Goal: Find specific page/section: Find specific page/section

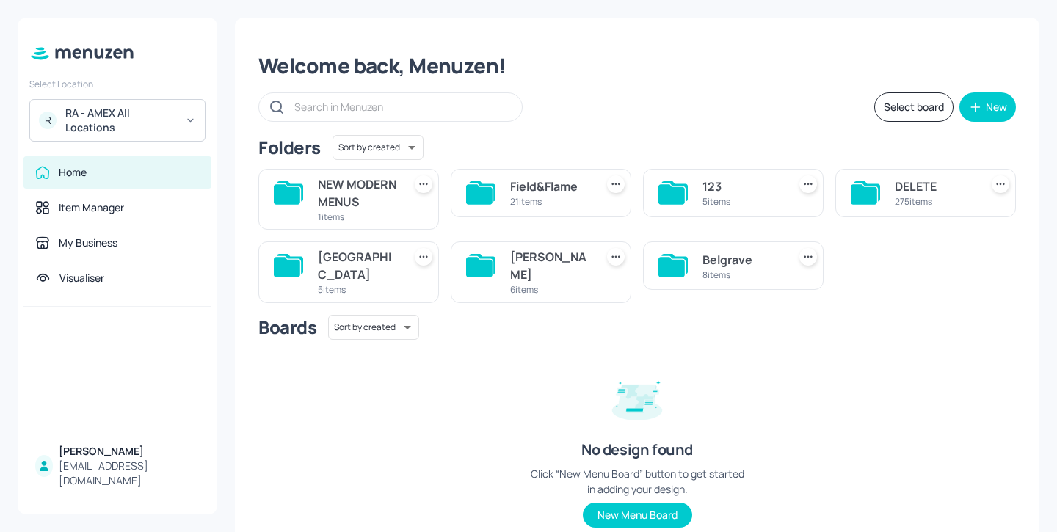
click at [372, 201] on div "NEW MODERN MENUS" at bounding box center [357, 192] width 79 height 35
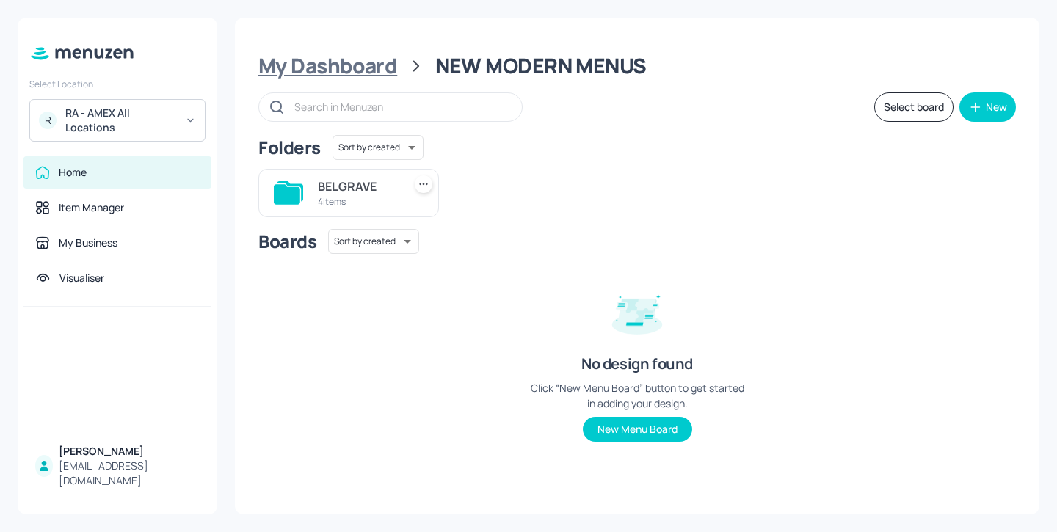
click at [367, 70] on div "My Dashboard" at bounding box center [327, 66] width 139 height 26
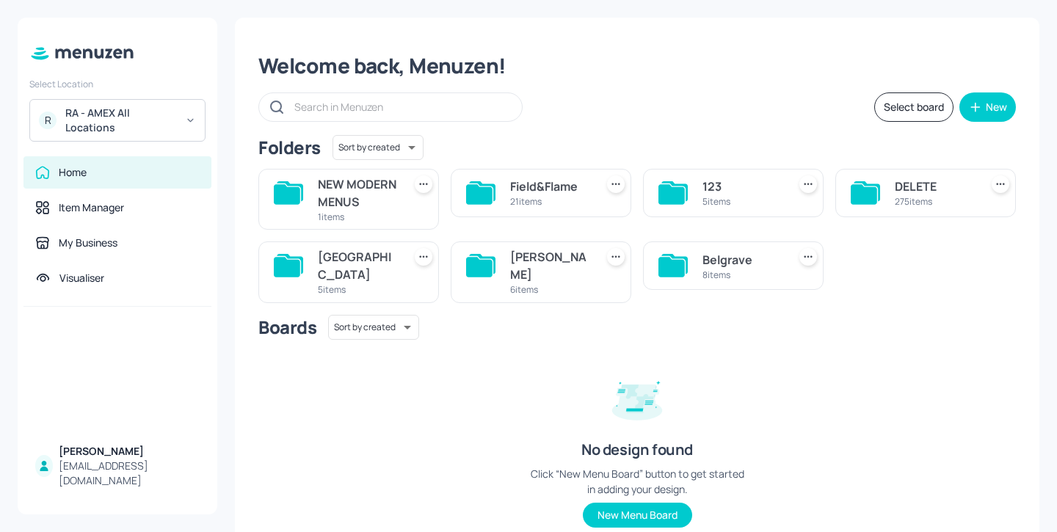
click at [556, 266] on div "[PERSON_NAME] St 6 items" at bounding box center [549, 272] width 79 height 48
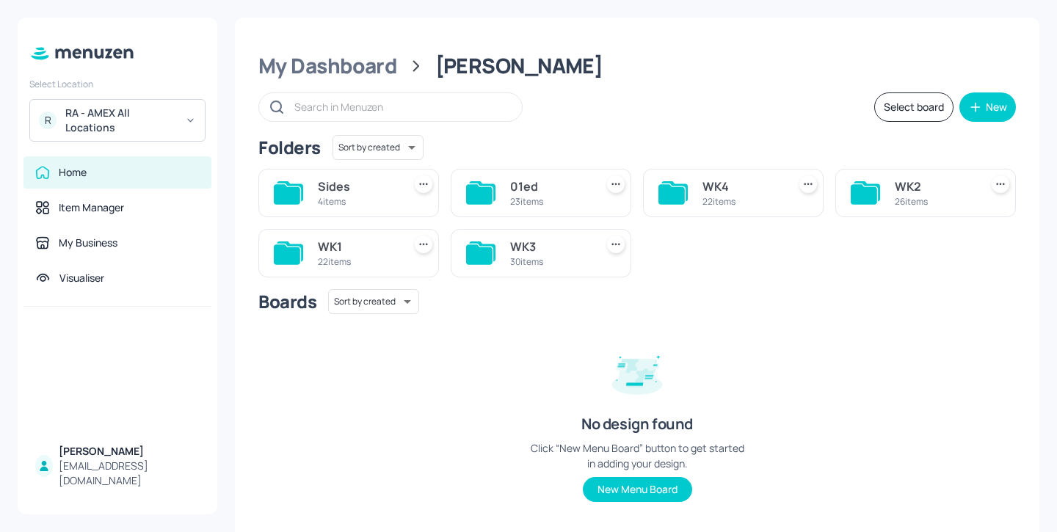
click at [385, 243] on div "WK1" at bounding box center [357, 247] width 79 height 18
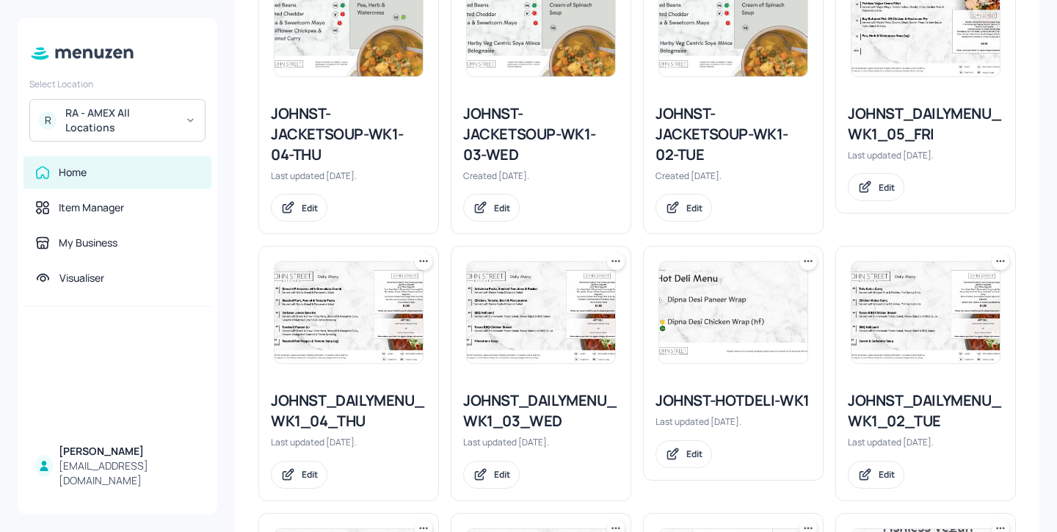
scroll to position [452, 0]
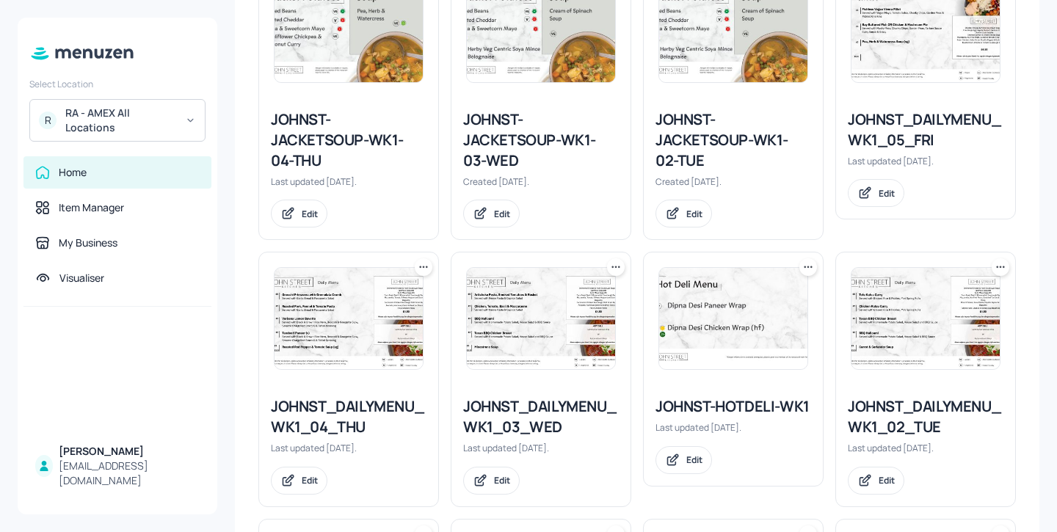
click at [178, 123] on div "R RA - AMEX All Locations" at bounding box center [117, 120] width 176 height 43
click at [237, 126] on div at bounding box center [528, 266] width 1057 height 532
click at [219, 259] on div "My Dashboard [PERSON_NAME] St WK1 Select board New Folders Sort by created id ​…" at bounding box center [637, 266] width 840 height 532
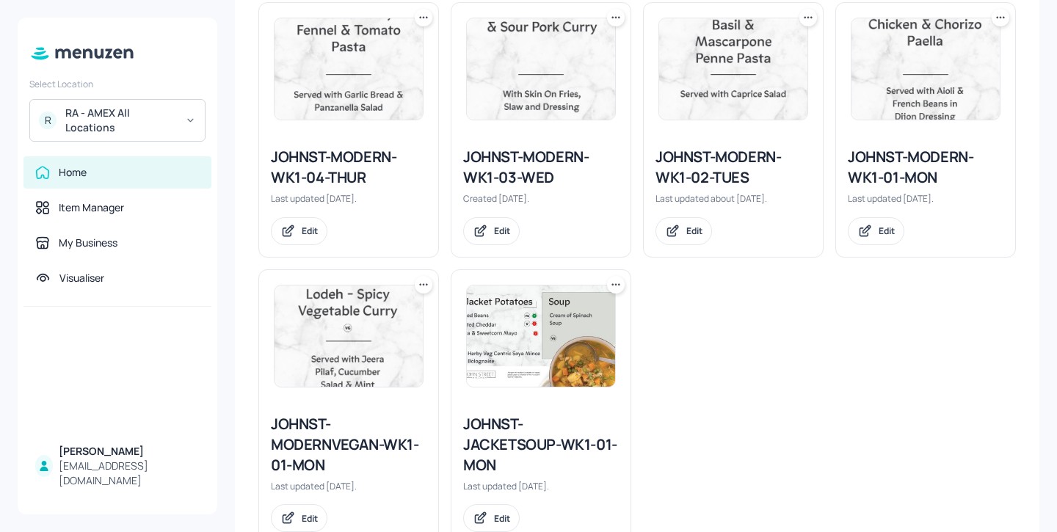
scroll to position [1545, 0]
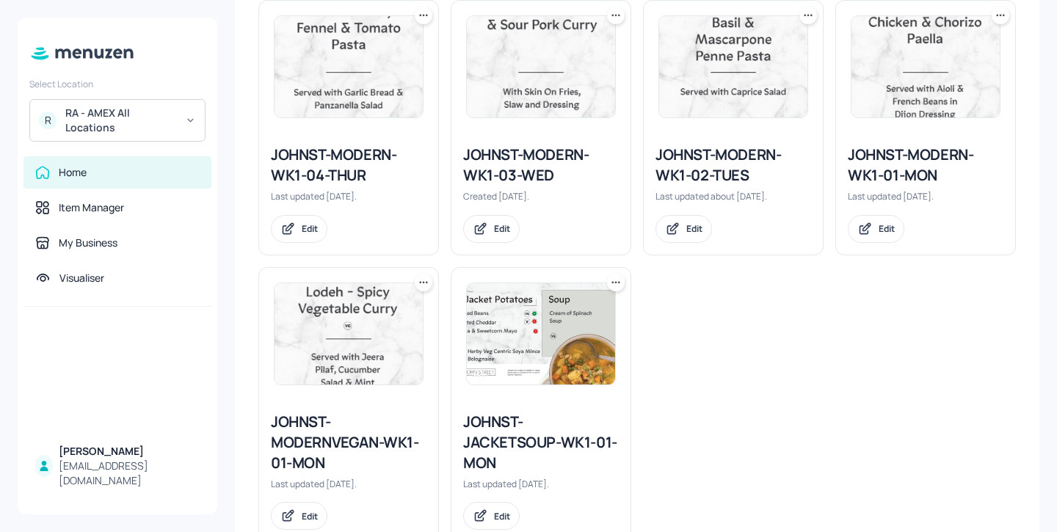
click at [900, 172] on div "JOHNST-MODERN-WK1-01-MON" at bounding box center [926, 165] width 156 height 41
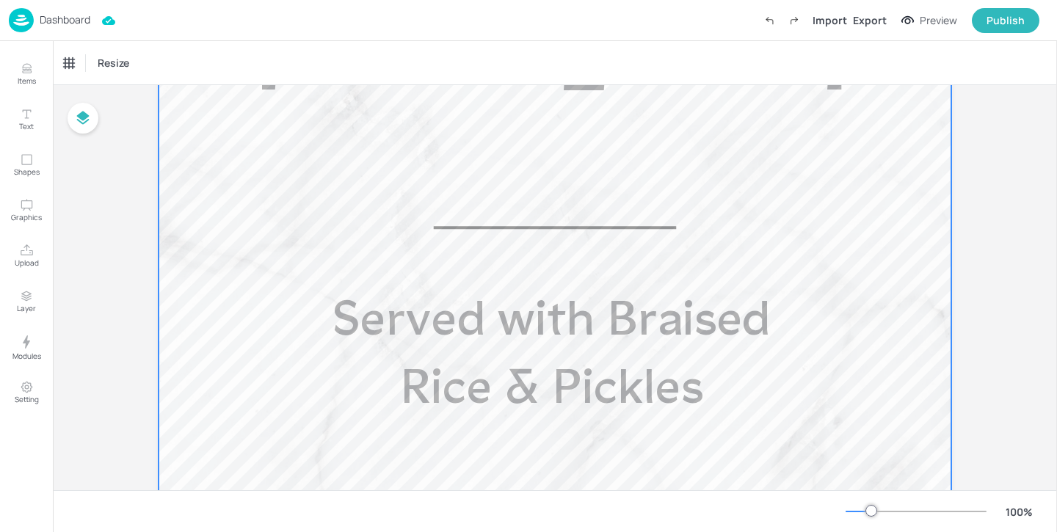
scroll to position [1088, 0]
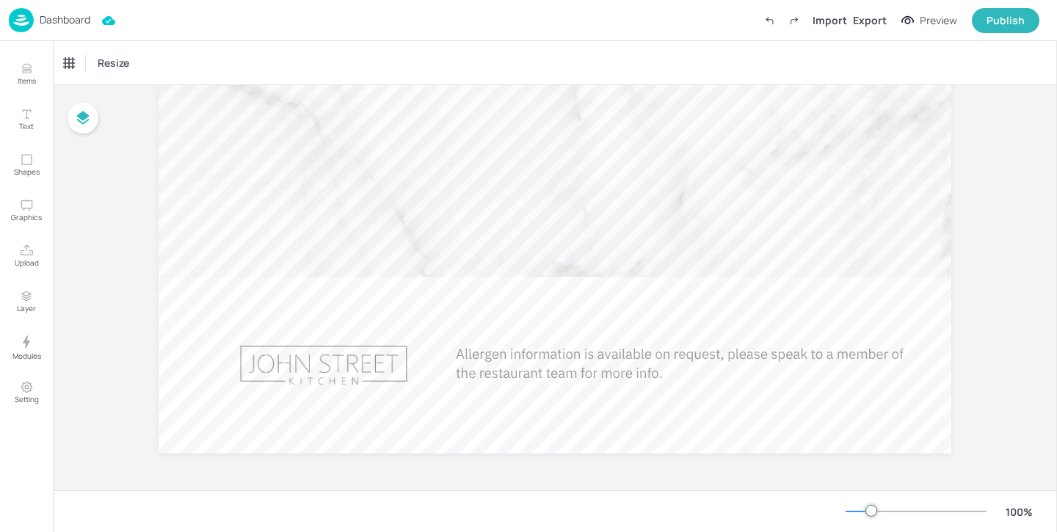
click at [867, 518] on div "100 %" at bounding box center [943, 511] width 194 height 23
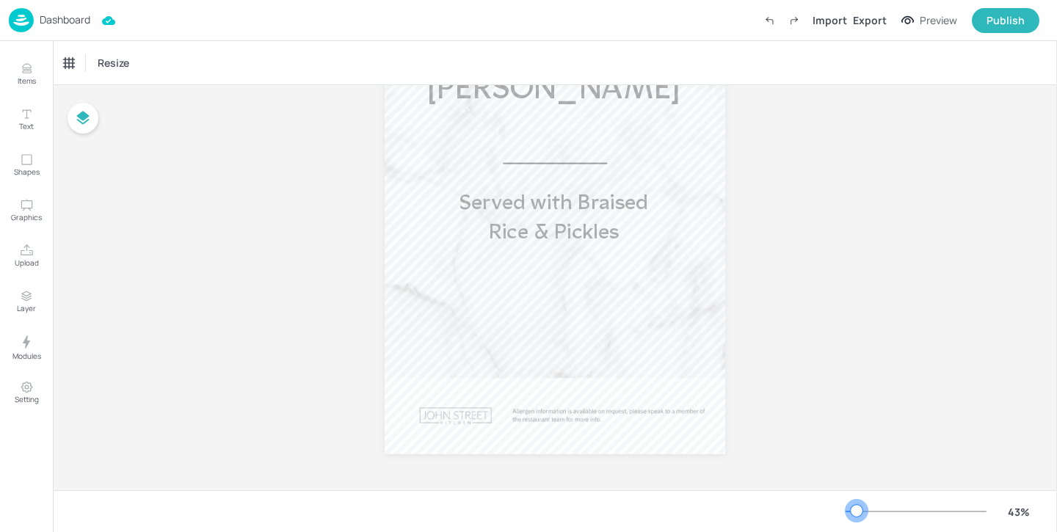
drag, startPoint x: 873, startPoint y: 509, endPoint x: 854, endPoint y: 508, distance: 19.8
click at [854, 508] on div at bounding box center [857, 511] width 12 height 12
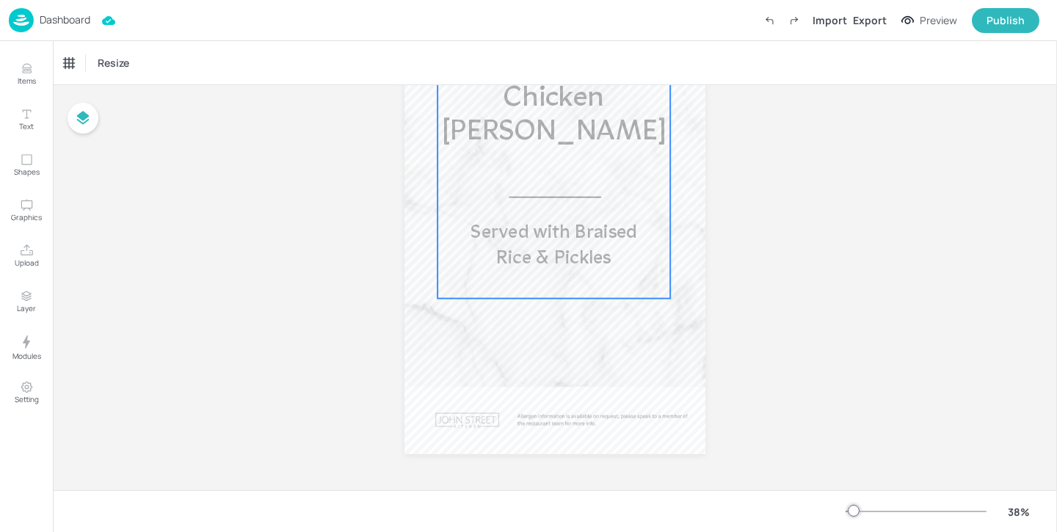
scroll to position [0, 0]
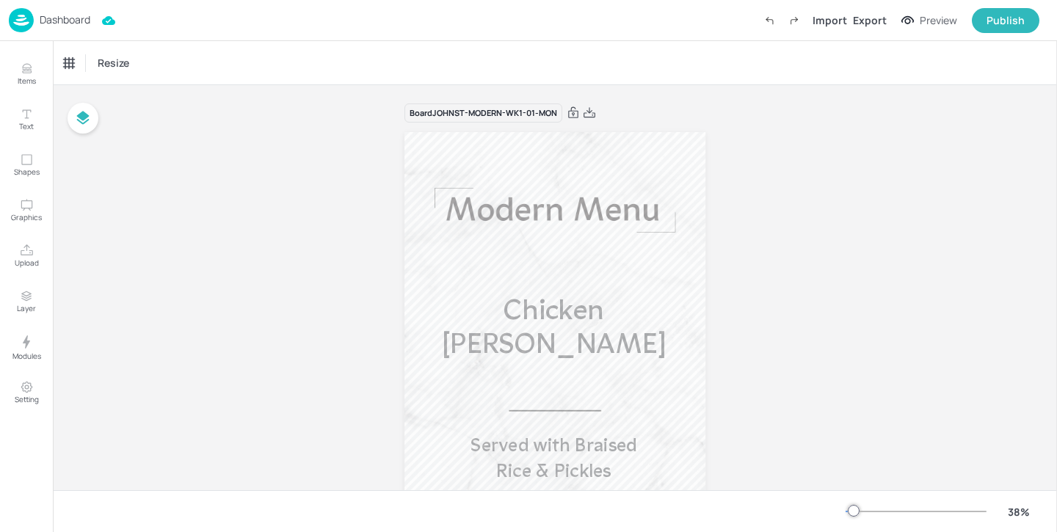
click at [79, 18] on p "Dashboard" at bounding box center [65, 20] width 51 height 10
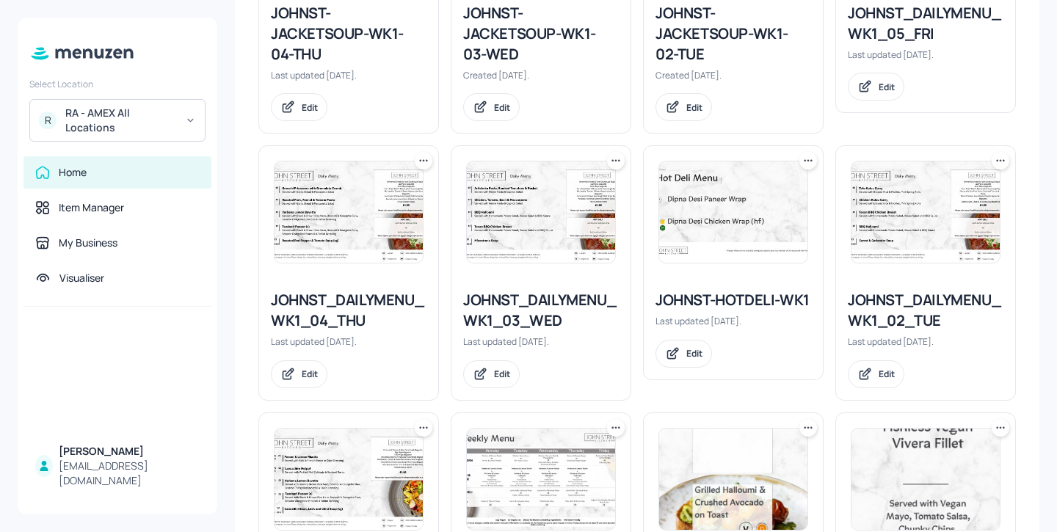
scroll to position [730, 0]
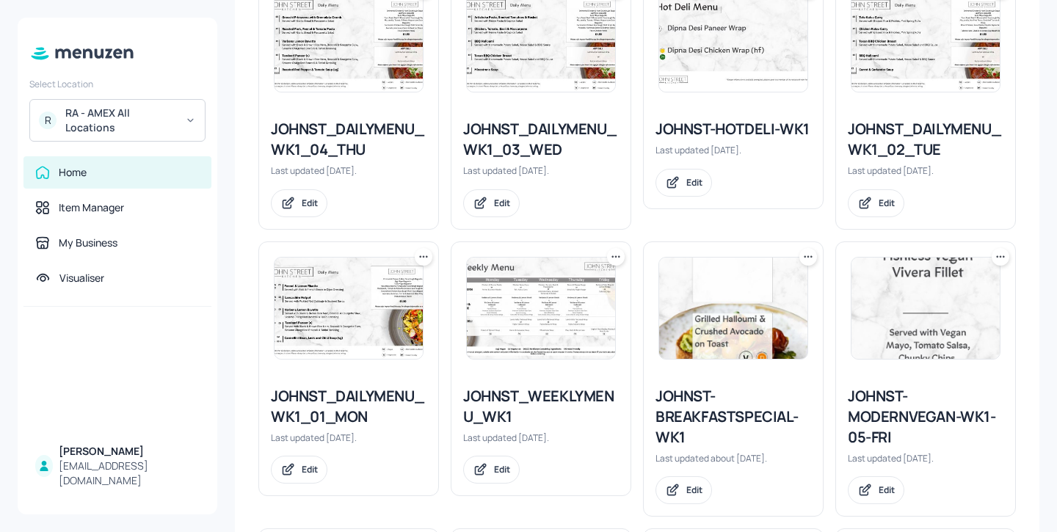
click at [378, 414] on div "JOHNST_DAILYMENU_WK1_01_MON" at bounding box center [349, 406] width 156 height 41
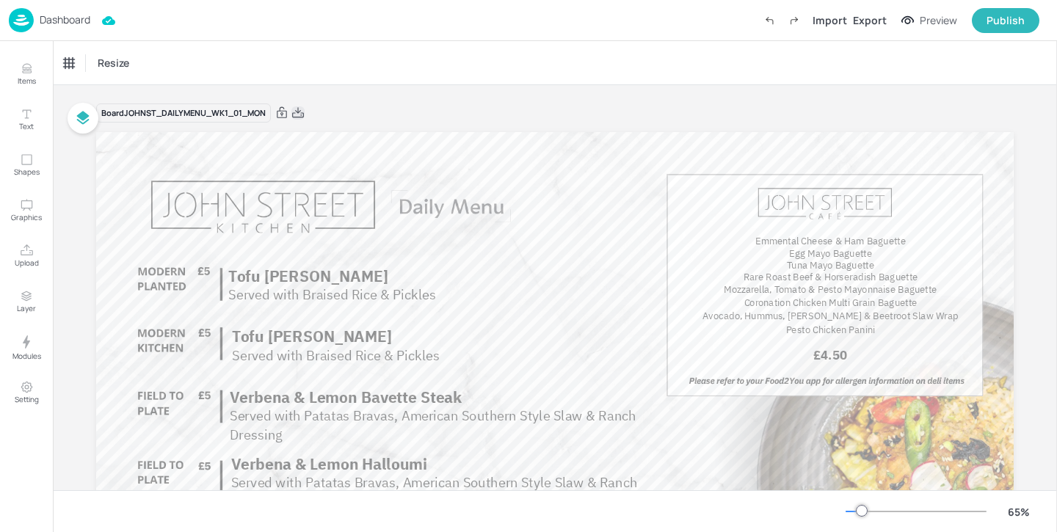
click at [294, 113] on icon at bounding box center [298, 112] width 12 height 10
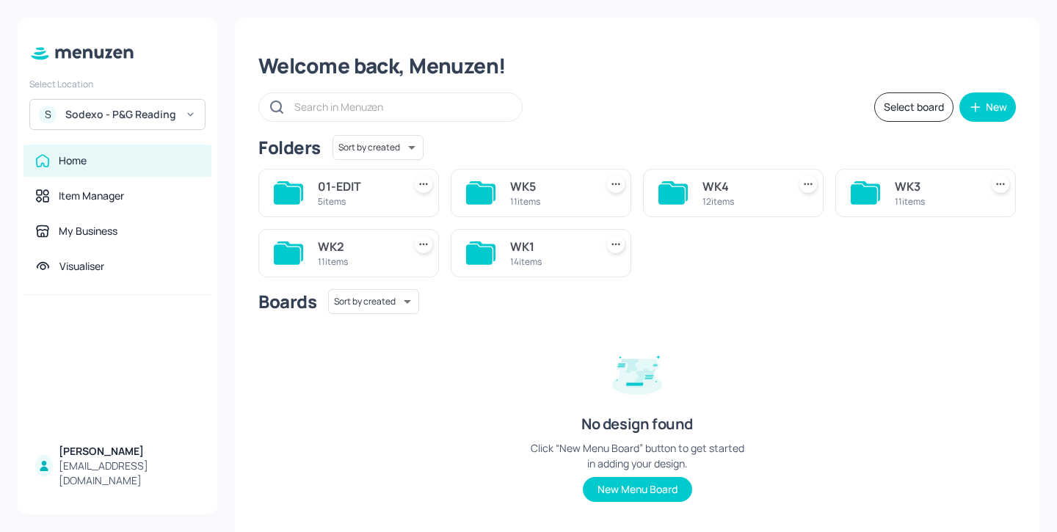
click at [130, 110] on div "Sodexo - P&G Reading" at bounding box center [120, 114] width 111 height 15
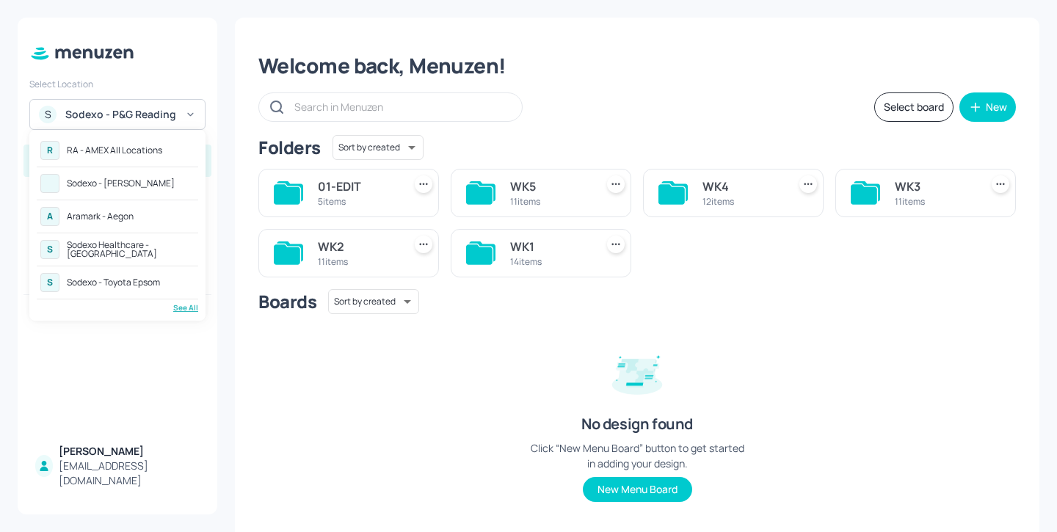
click at [137, 146] on div "RA - AMEX All Locations" at bounding box center [114, 150] width 95 height 9
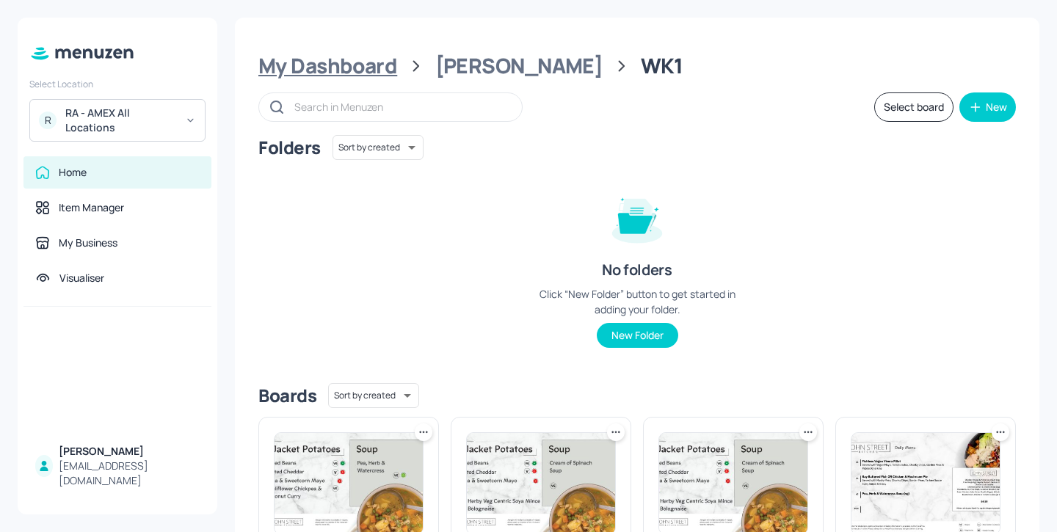
click at [335, 73] on div "My Dashboard" at bounding box center [327, 66] width 139 height 26
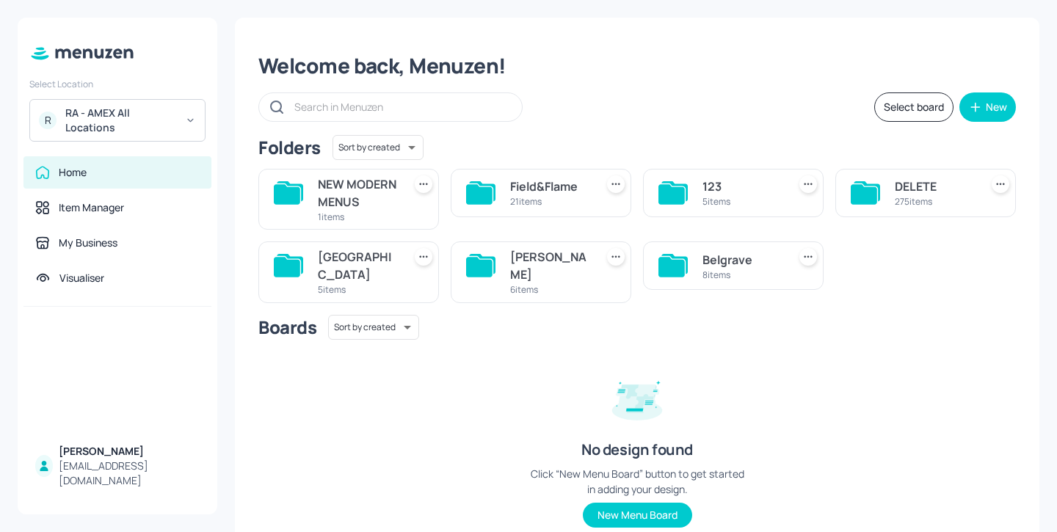
click at [446, 192] on div "Field&Flame 21 items" at bounding box center [535, 193] width 192 height 73
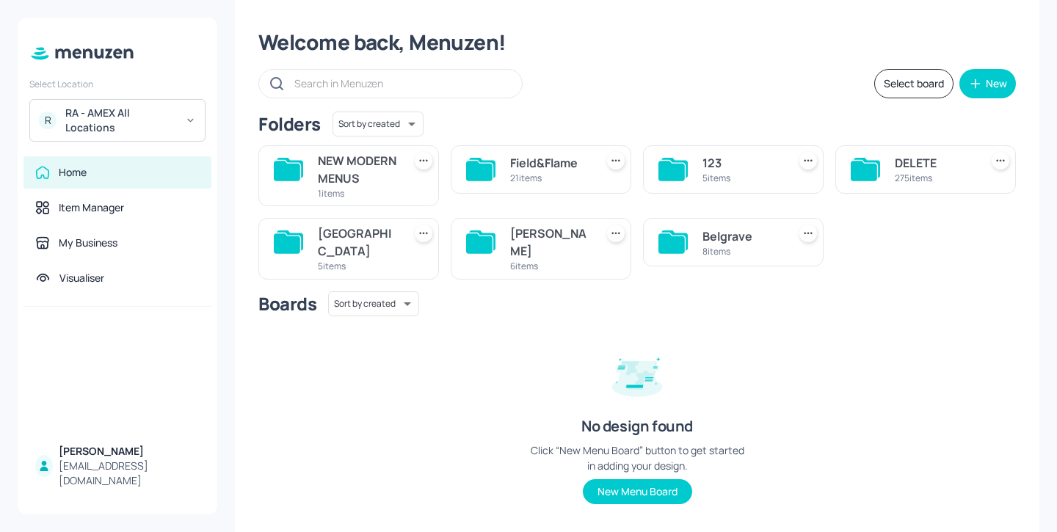
scroll to position [27, 0]
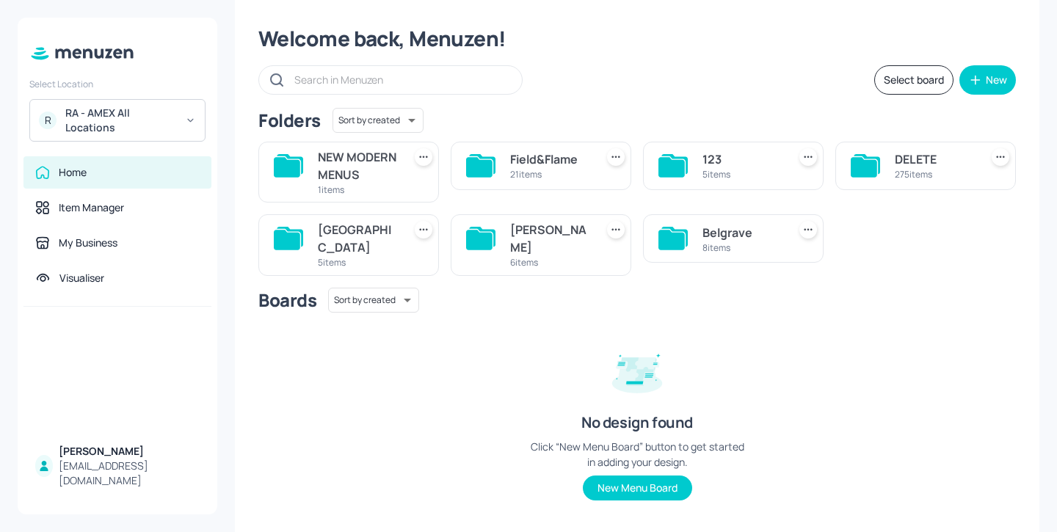
click at [551, 261] on div "6 items" at bounding box center [549, 262] width 79 height 12
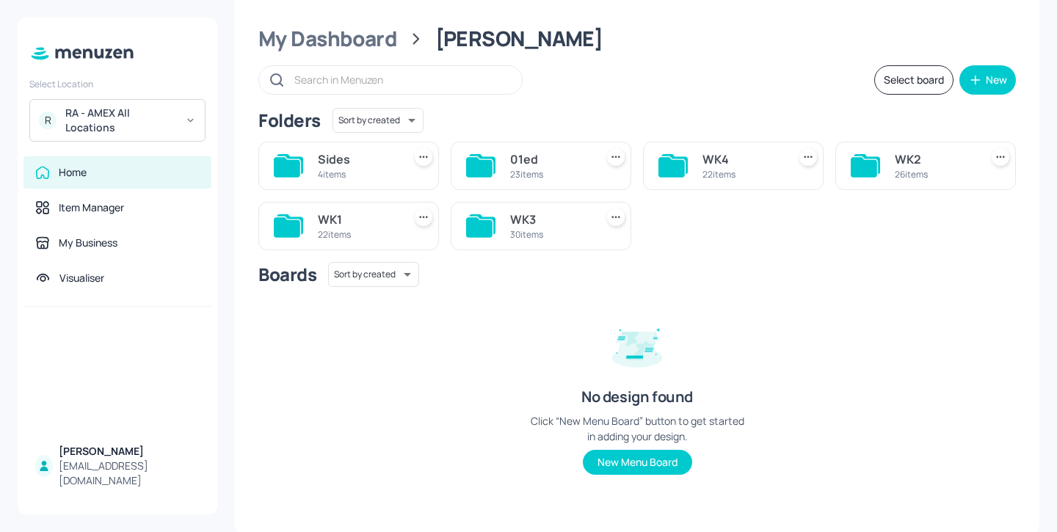
click at [316, 242] on div "WK1 22 items" at bounding box center [348, 226] width 181 height 48
click at [341, 230] on div "22 items" at bounding box center [357, 234] width 79 height 12
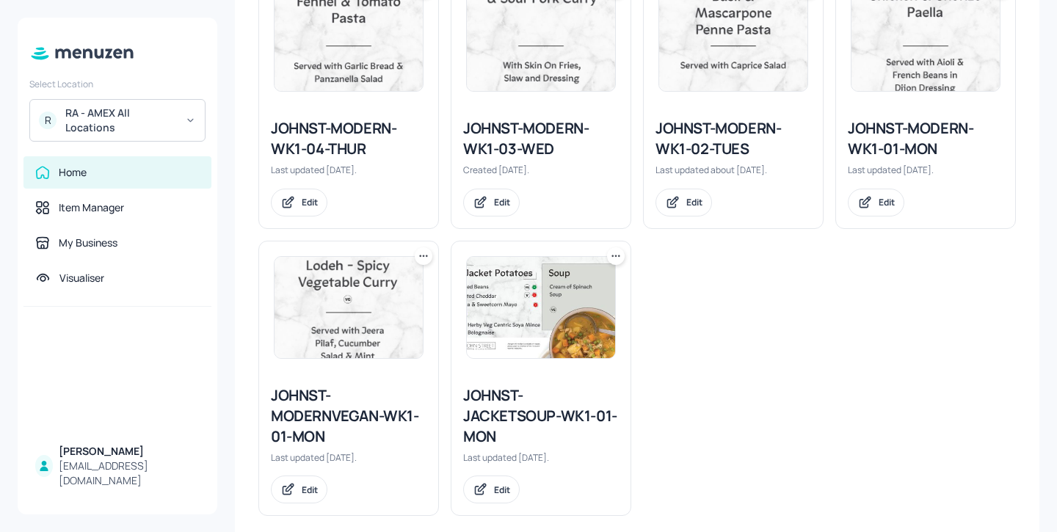
scroll to position [1572, 0]
click at [479, 413] on div "JOHNST-JACKETSOUP-WK1-01-MON" at bounding box center [541, 416] width 156 height 62
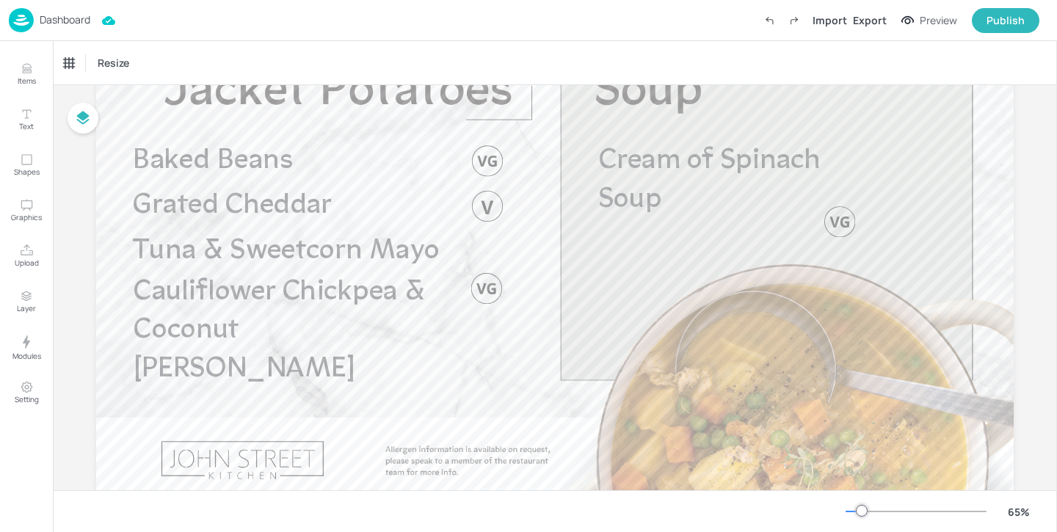
scroll to position [195, 0]
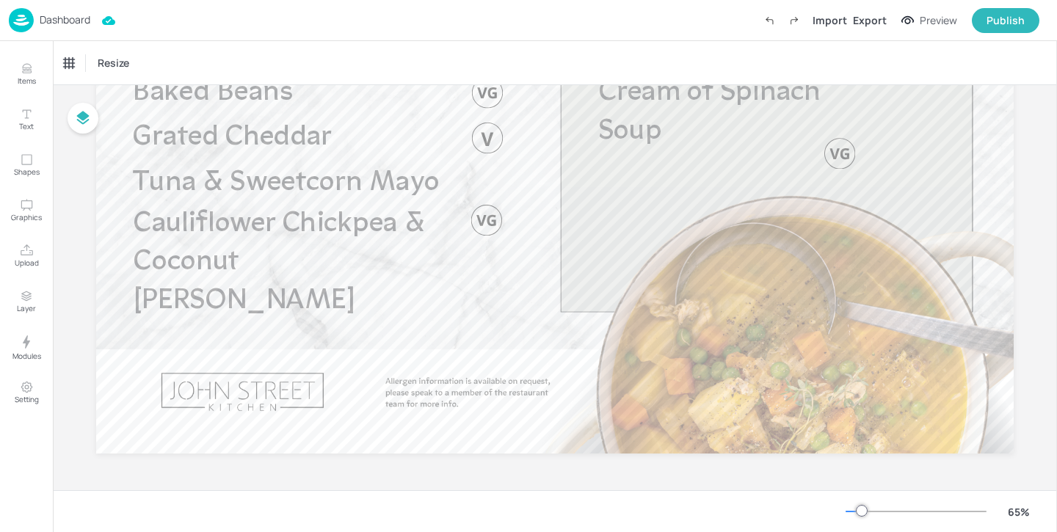
click at [76, 19] on p "Dashboard" at bounding box center [65, 20] width 51 height 10
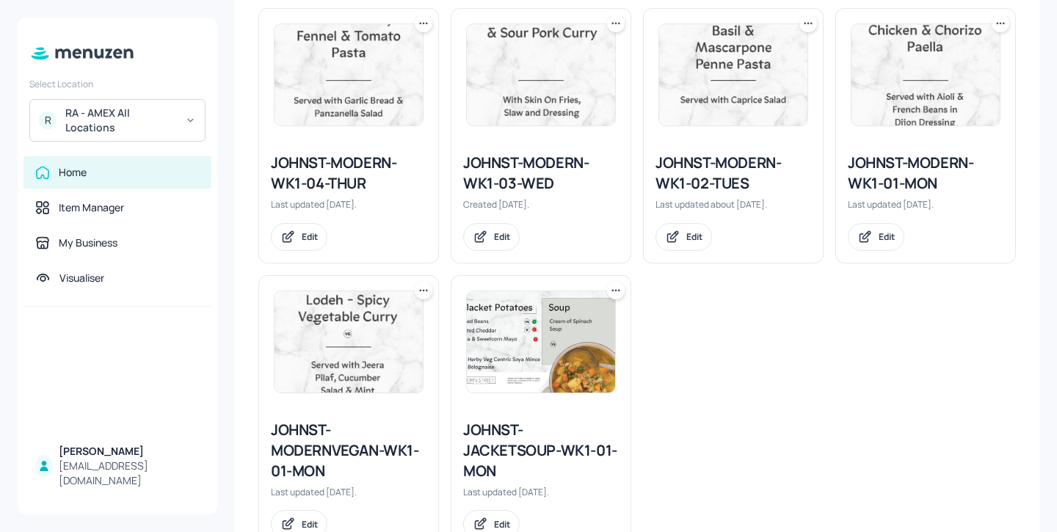
scroll to position [1534, 0]
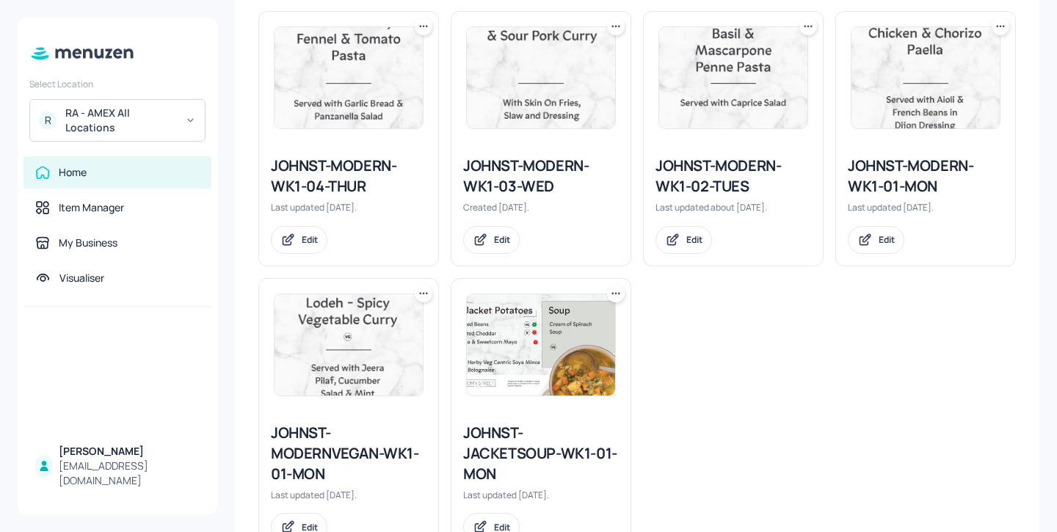
click at [909, 186] on div "JOHNST-MODERN-WK1-01-MON" at bounding box center [926, 176] width 156 height 41
